Goal: Information Seeking & Learning: Learn about a topic

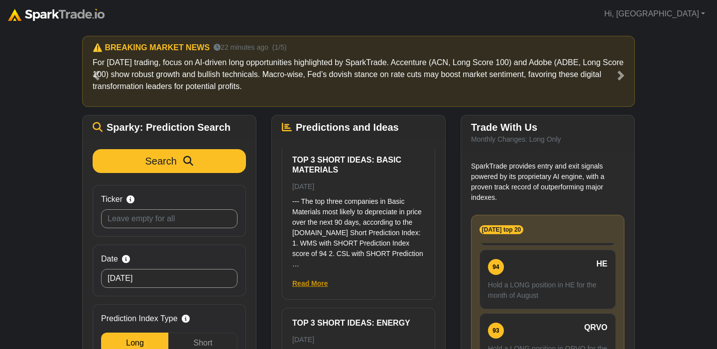
click at [311, 280] on link "Read More" at bounding box center [310, 284] width 36 height 8
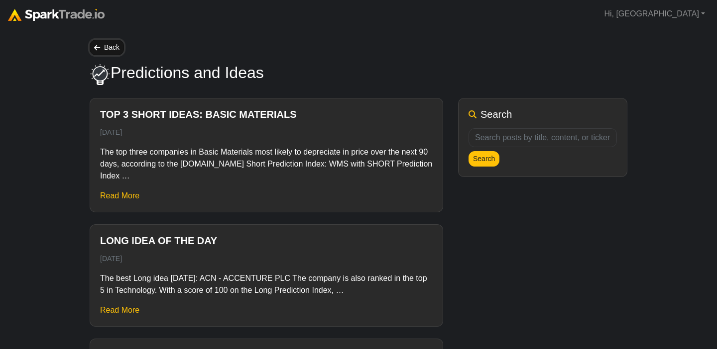
click at [118, 46] on link "Back" at bounding box center [107, 47] width 34 height 15
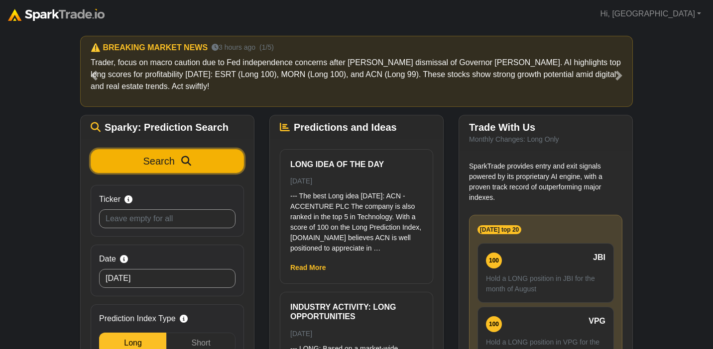
click at [148, 161] on span "Search" at bounding box center [158, 161] width 31 height 11
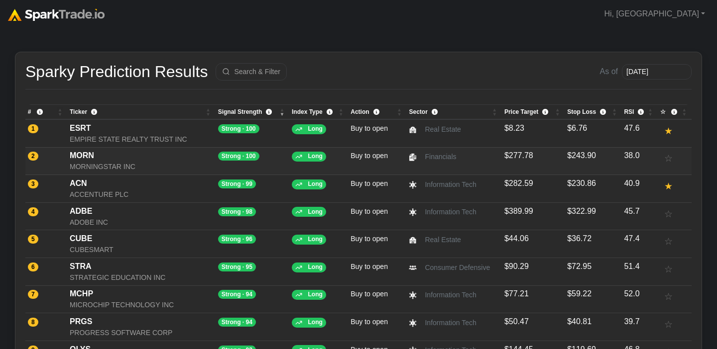
click at [106, 168] on div "MORNINGSTAR INC" at bounding box center [141, 167] width 143 height 10
click at [201, 165] on div "MORNINGSTAR INC" at bounding box center [141, 167] width 143 height 10
